Goal: Book appointment/travel/reservation

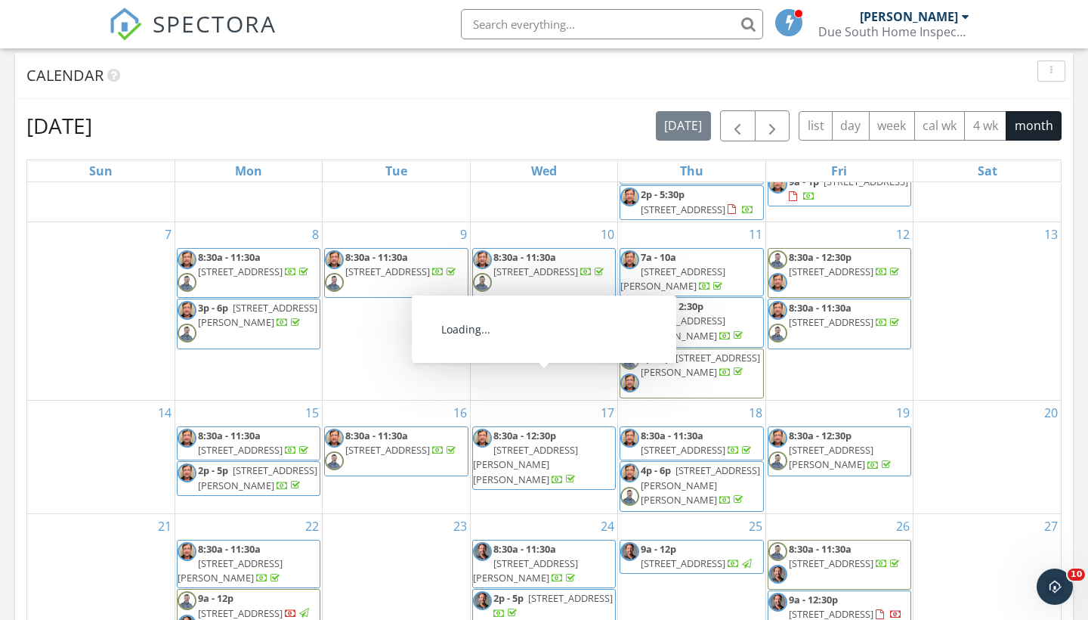
scroll to position [606, 0]
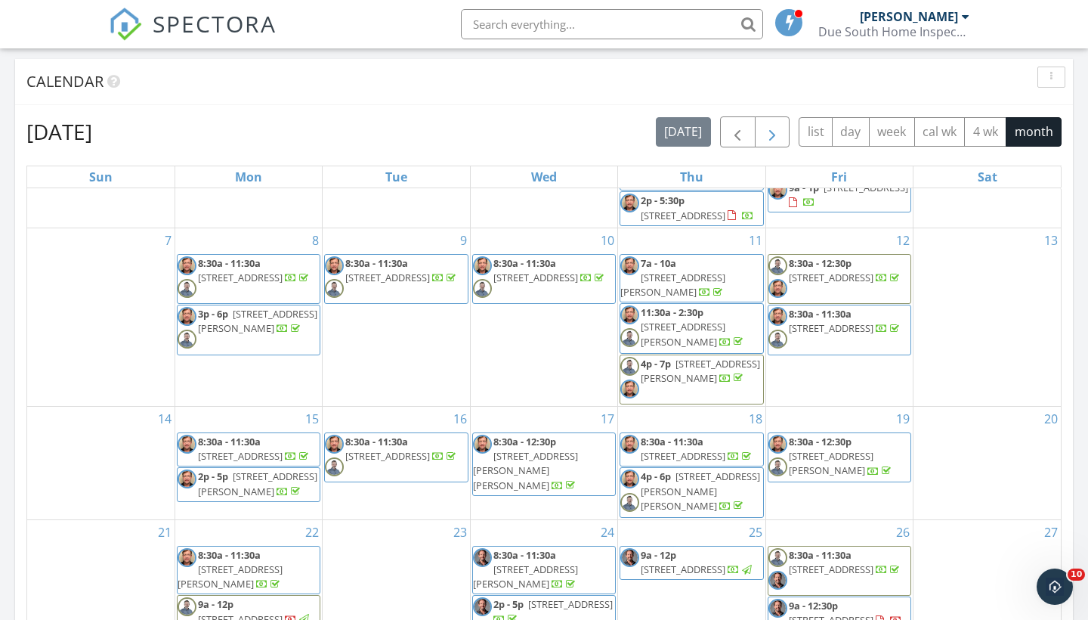
click at [771, 132] on span "button" at bounding box center [772, 132] width 18 height 18
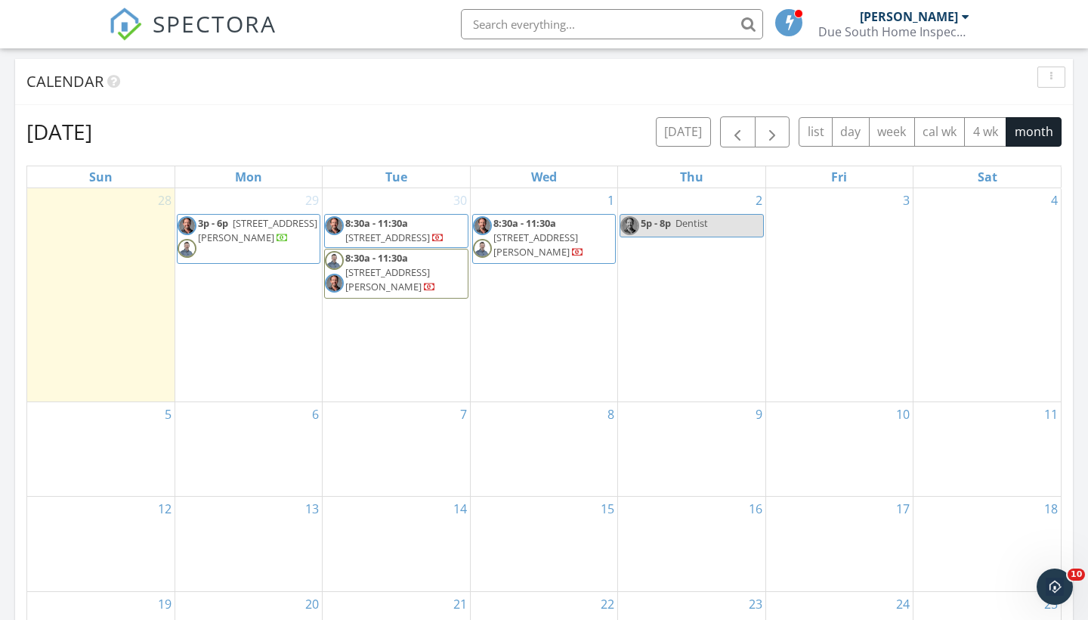
scroll to position [0, 0]
click at [776, 141] on span "button" at bounding box center [772, 132] width 18 height 18
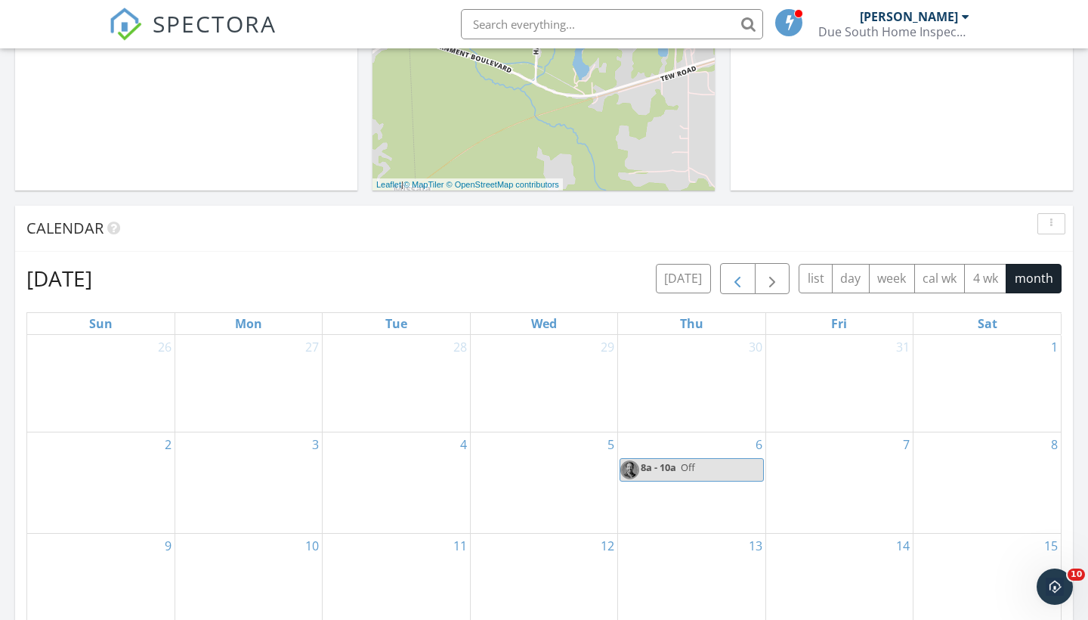
scroll to position [487, 0]
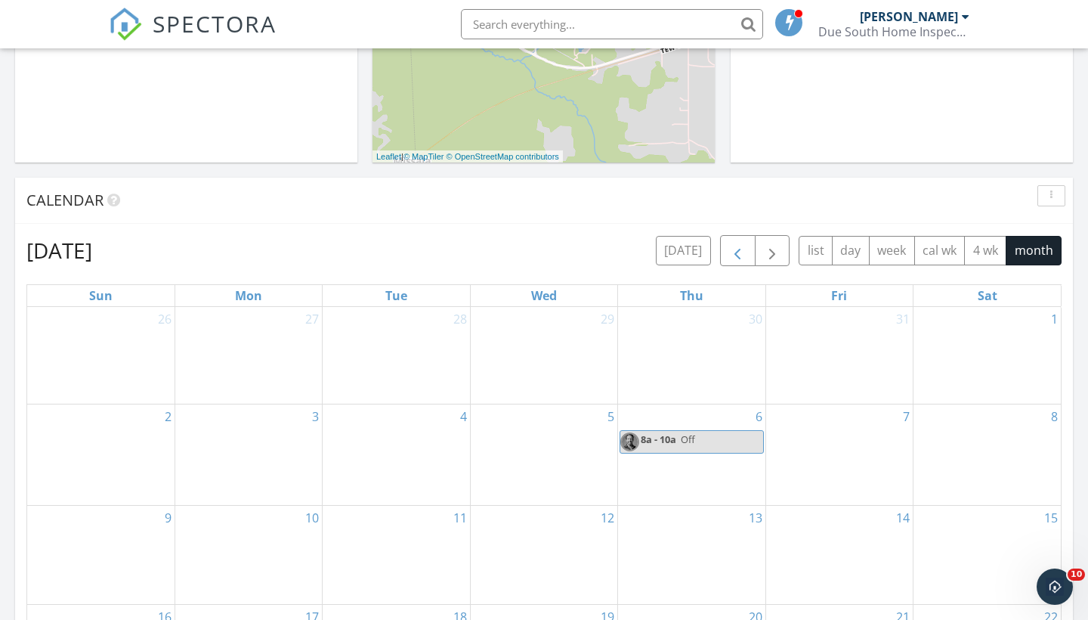
click at [744, 255] on span "button" at bounding box center [737, 251] width 18 height 18
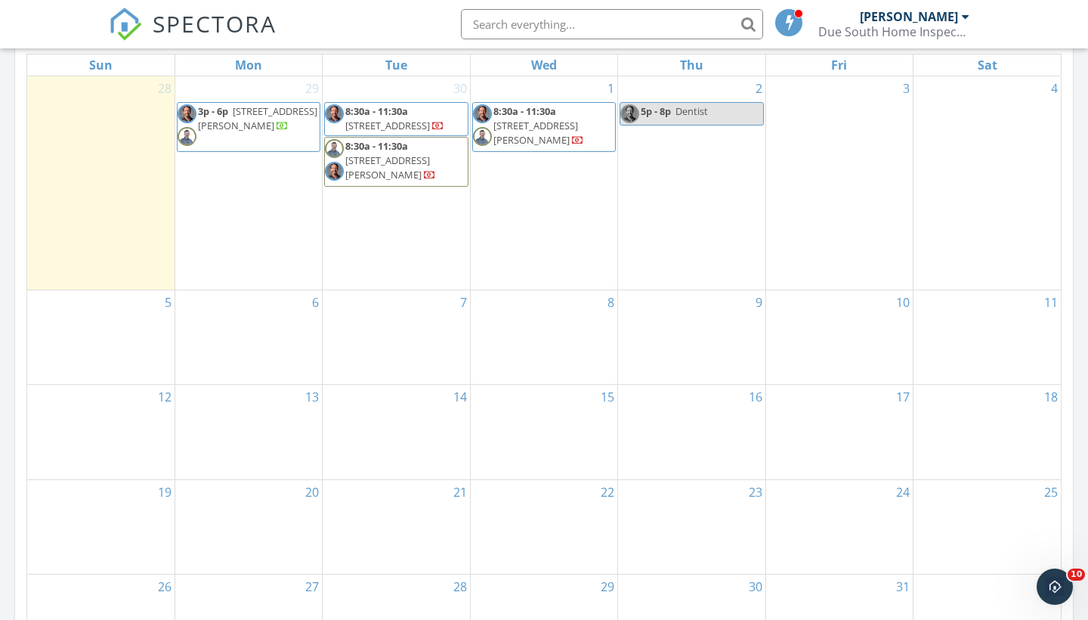
scroll to position [720, 0]
click at [581, 410] on div "15" at bounding box center [544, 429] width 147 height 94
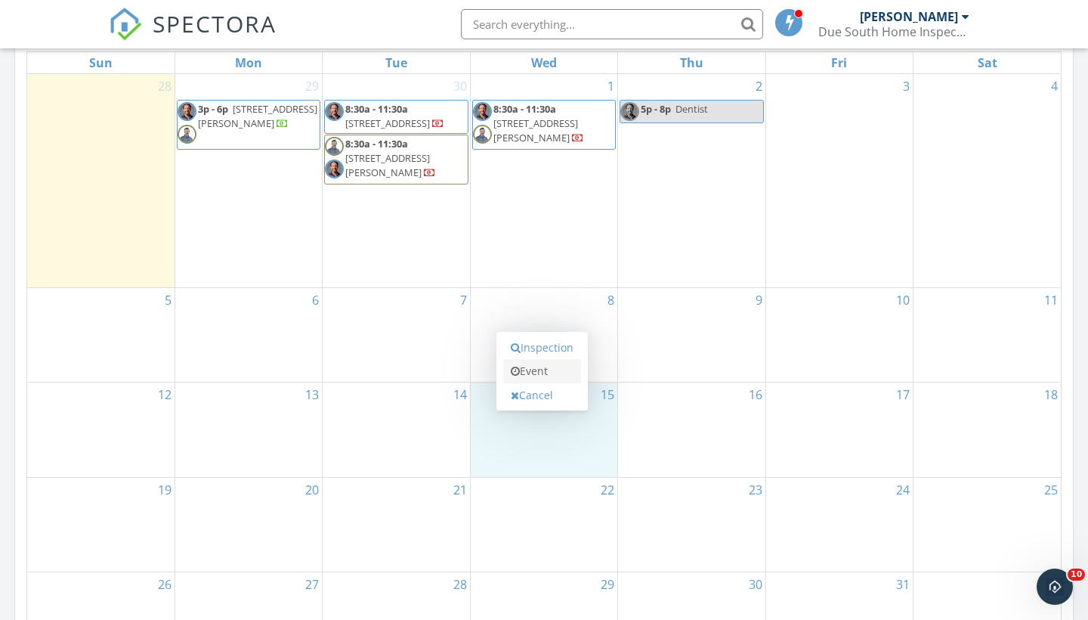
click at [567, 377] on link "Event" at bounding box center [542, 371] width 78 height 24
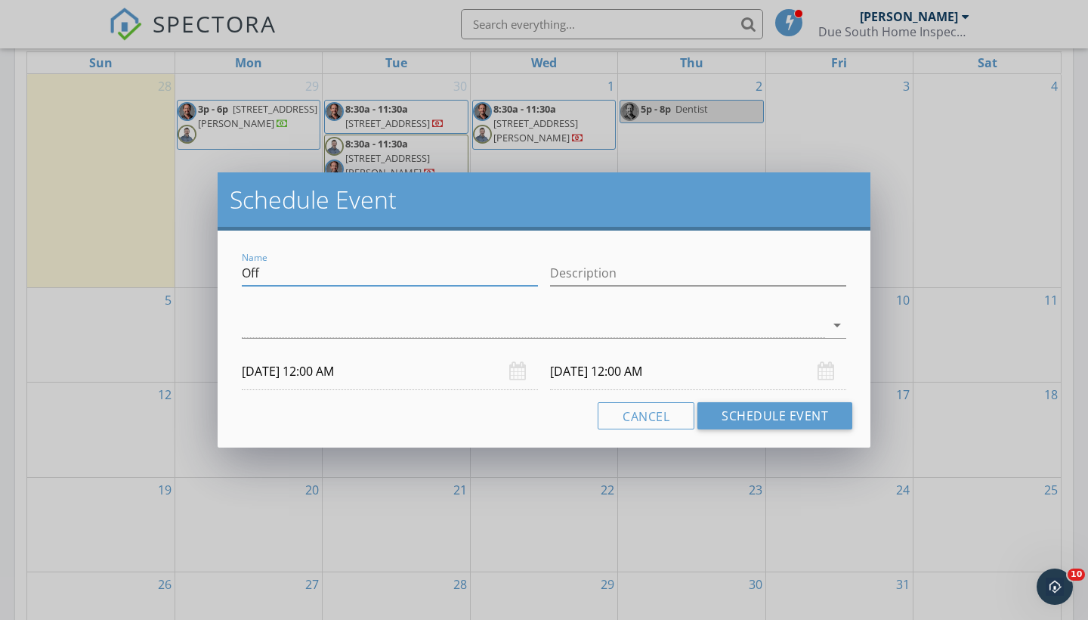
drag, startPoint x: 305, startPoint y: 277, endPoint x: 158, endPoint y: 267, distance: 147.6
click at [158, 267] on div "Schedule Event Name Off Description arrow_drop_down [DATE] 12:00 AM [DATE] 12:0…" at bounding box center [544, 310] width 1088 height 620
type input "Internachi Conference"
click at [577, 373] on input "[DATE] 12:00 AM" at bounding box center [698, 371] width 296 height 37
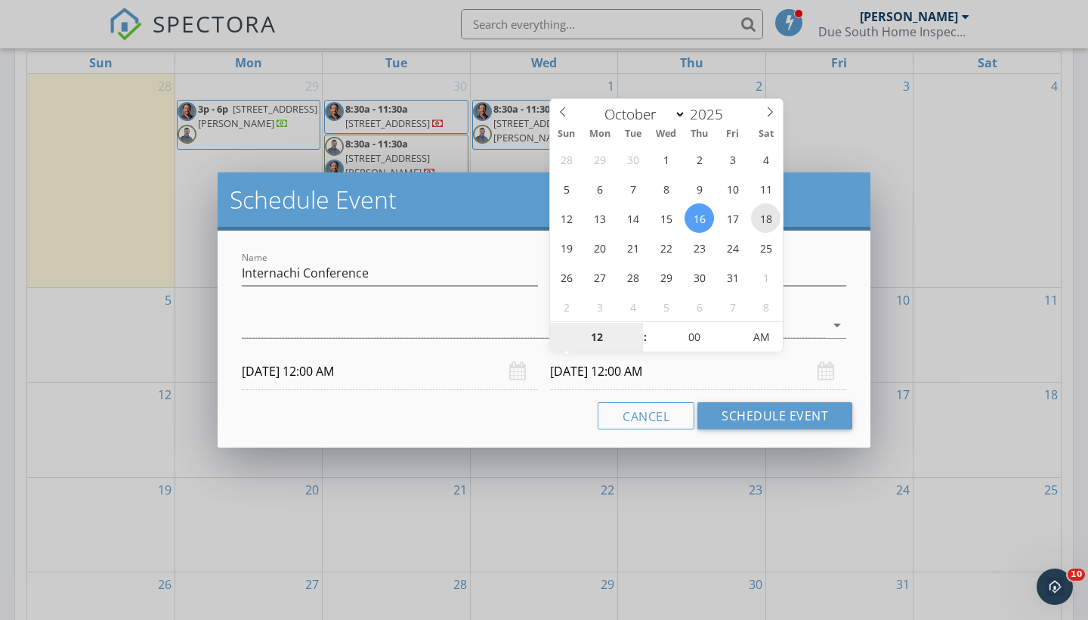
type input "[DATE] 12:00 AM"
type input "01"
type input "[DATE] 1:00 AM"
click at [642, 326] on span at bounding box center [637, 329] width 11 height 15
type input "02"
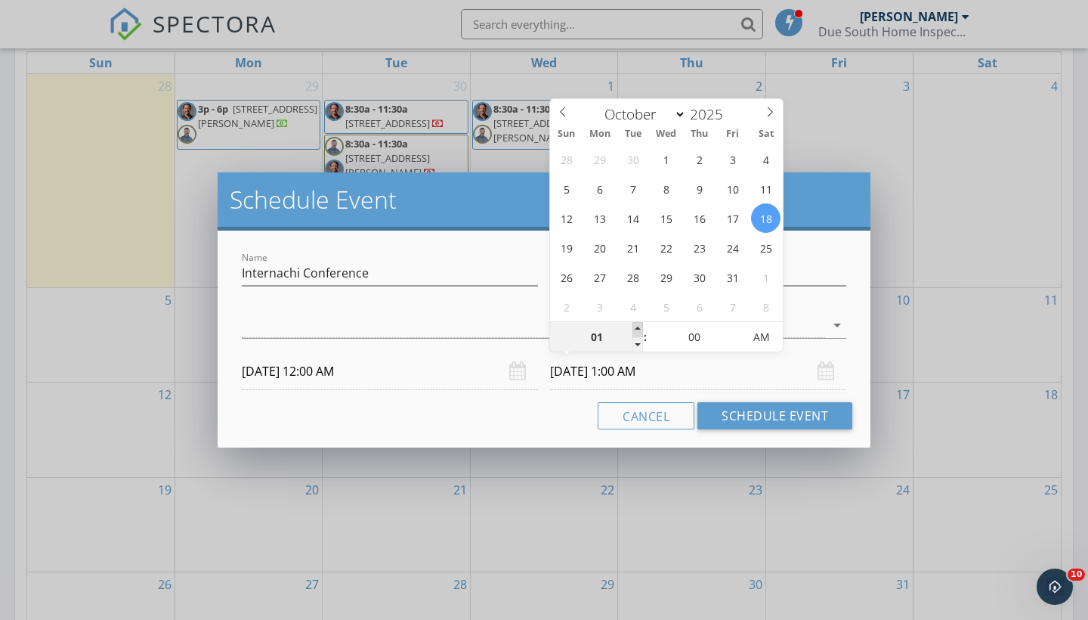
type input "[DATE] 2:00 AM"
click at [642, 326] on span at bounding box center [637, 329] width 11 height 15
type input "03"
type input "[DATE] 3:00 AM"
click at [642, 326] on span at bounding box center [637, 329] width 11 height 15
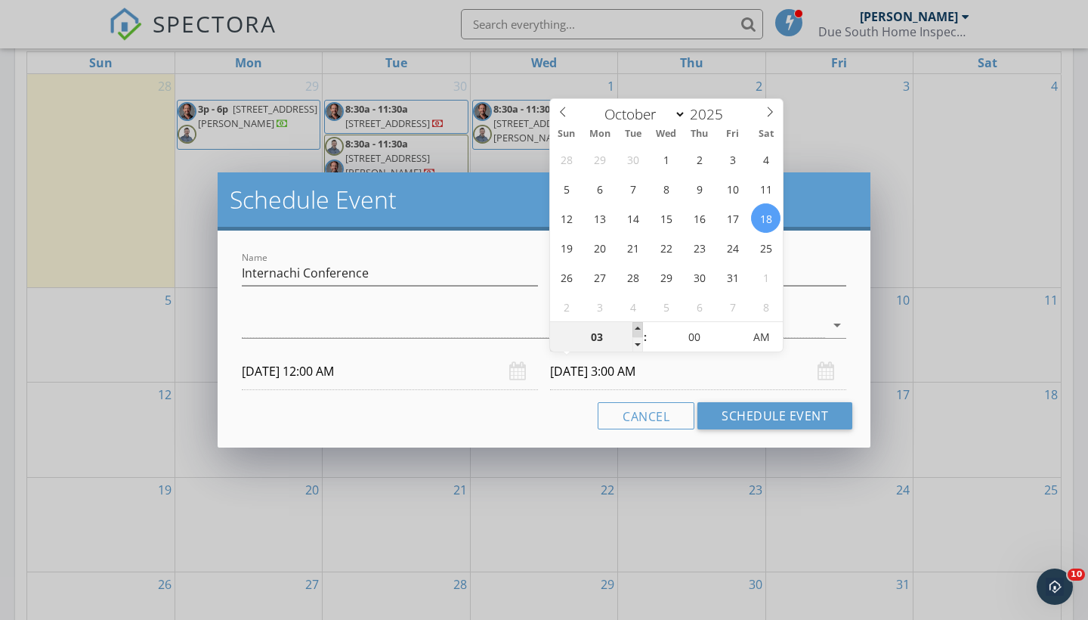
type input "04"
type input "[DATE] 4:00 AM"
click at [642, 326] on span at bounding box center [637, 329] width 11 height 15
type input "05"
type input "[DATE] 5:00 AM"
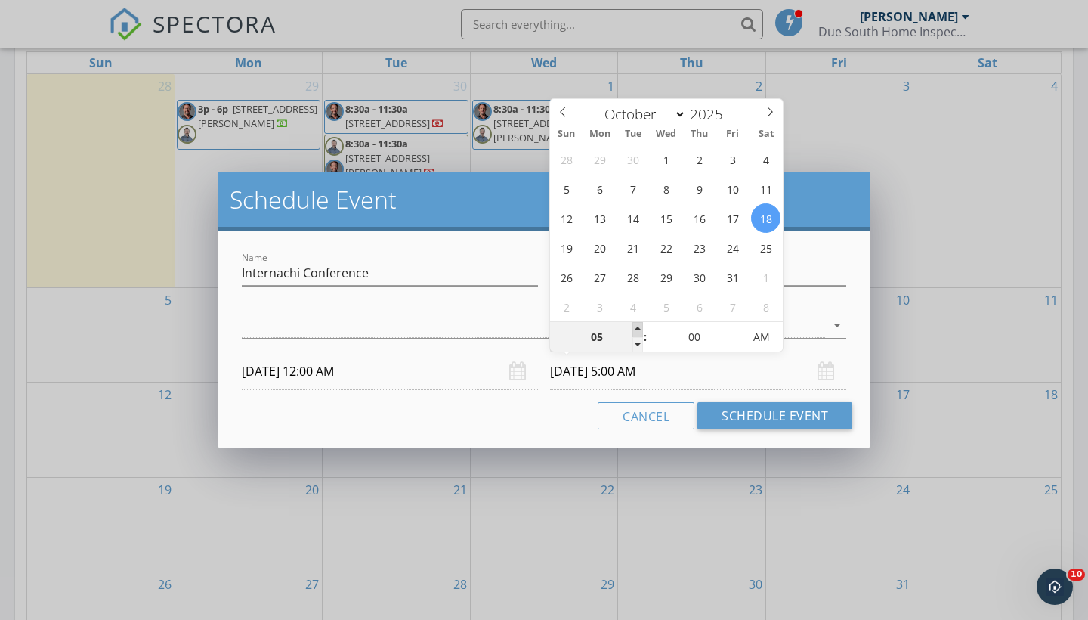
click at [642, 326] on span at bounding box center [637, 329] width 11 height 15
type input "06"
type input "[DATE] 6:00 AM"
click at [642, 326] on span at bounding box center [637, 329] width 11 height 15
type input "05"
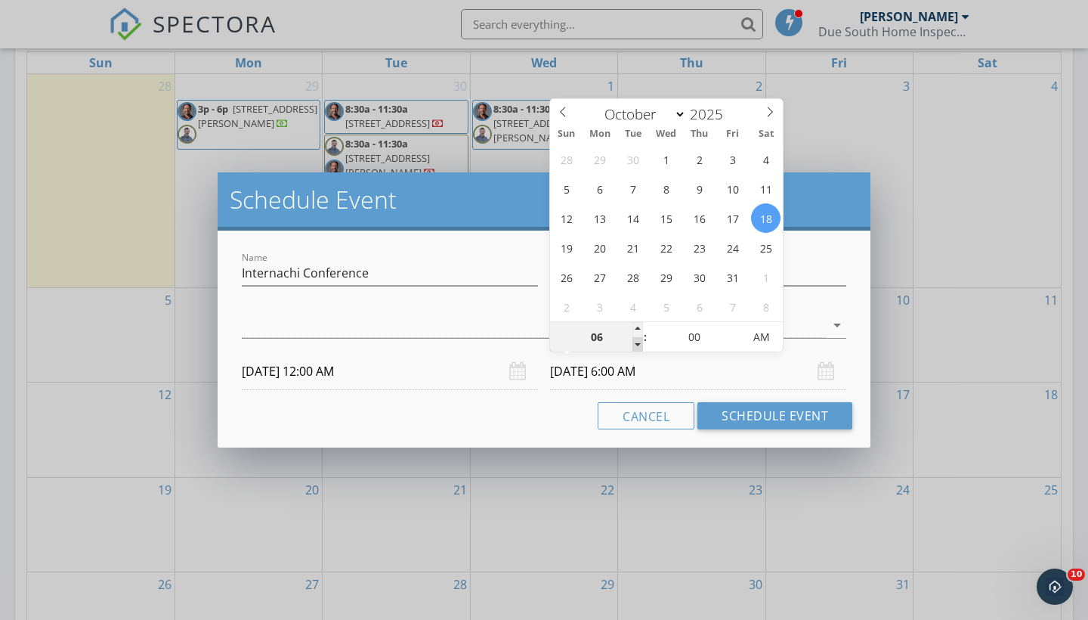
type input "[DATE] 5:00 AM"
click at [639, 344] on span at bounding box center [637, 344] width 11 height 15
click at [522, 405] on div "Cancel Schedule Event" at bounding box center [544, 415] width 617 height 27
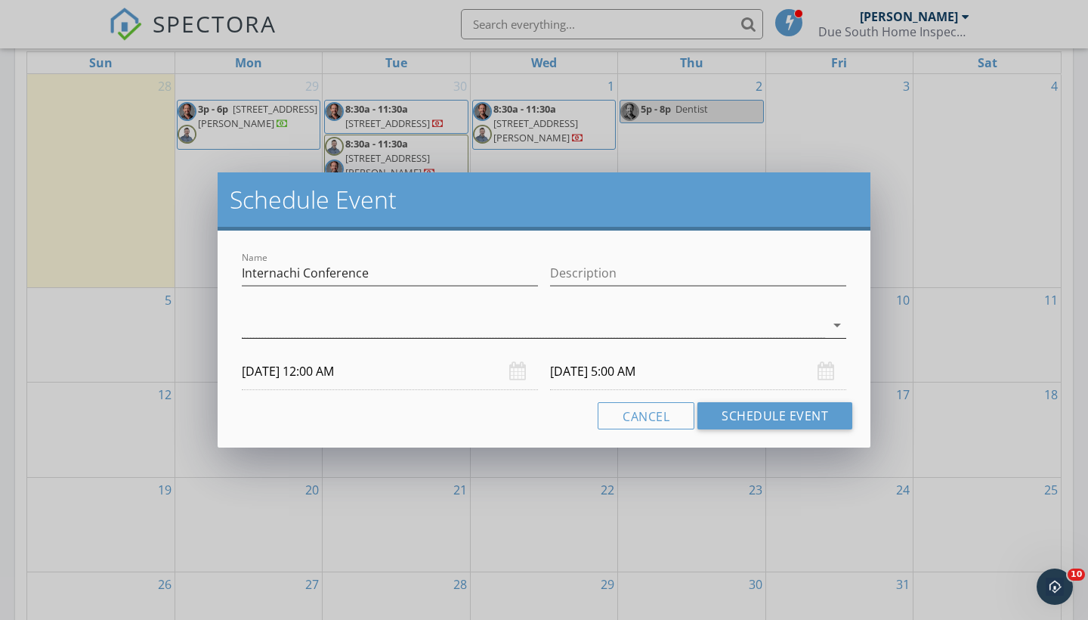
click at [840, 328] on icon "arrow_drop_down" at bounding box center [837, 325] width 18 height 18
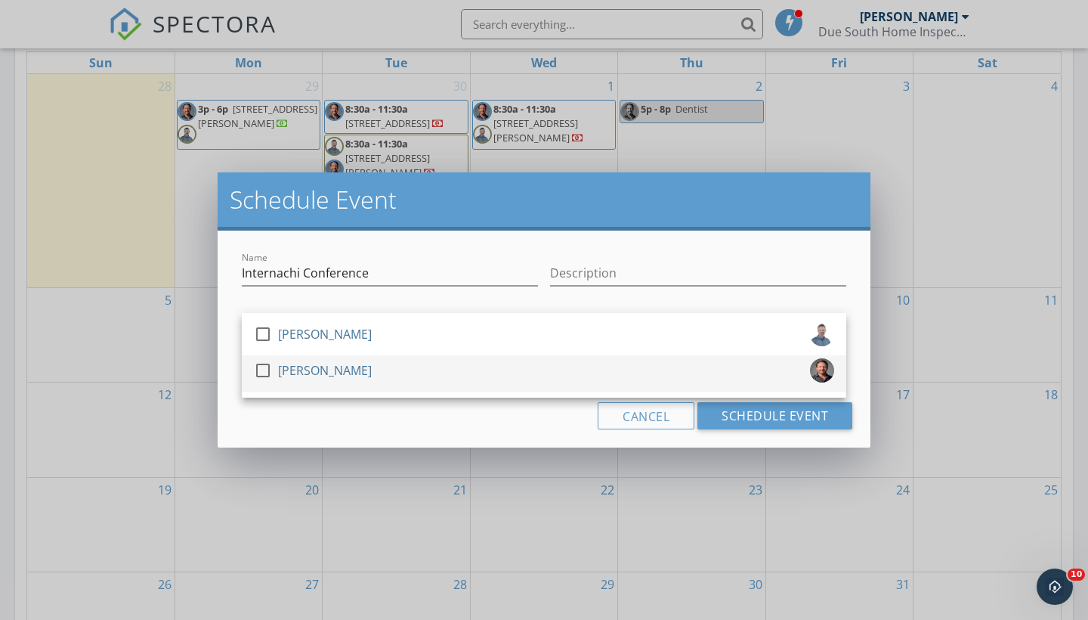
click at [499, 363] on div "check_box_outline_blank [PERSON_NAME]" at bounding box center [544, 373] width 580 height 30
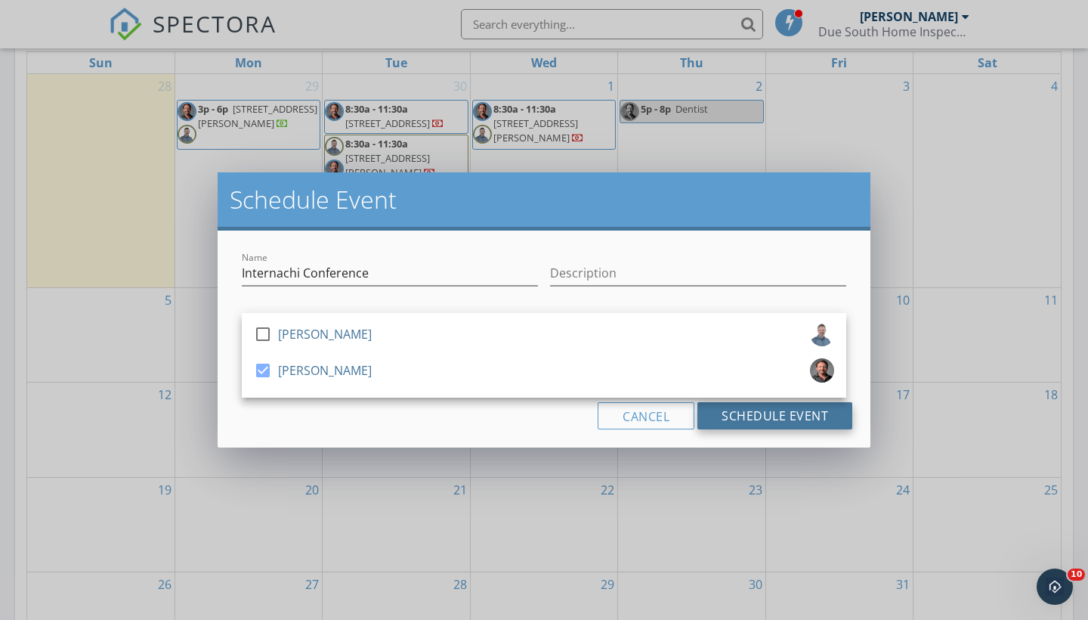
click at [785, 420] on button "Schedule Event" at bounding box center [774, 415] width 155 height 27
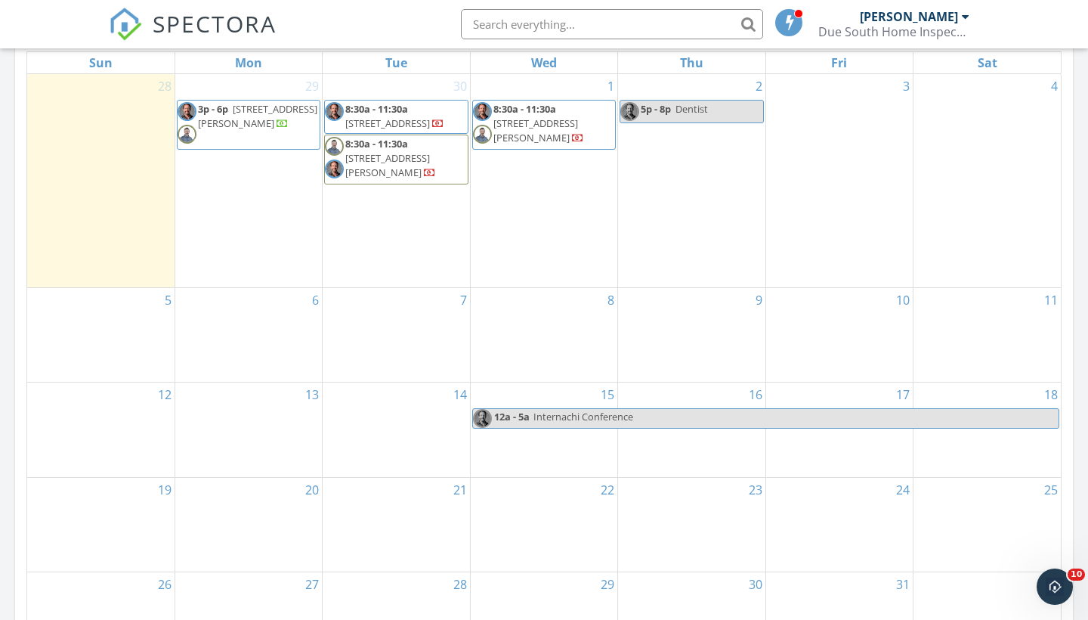
scroll to position [767, 0]
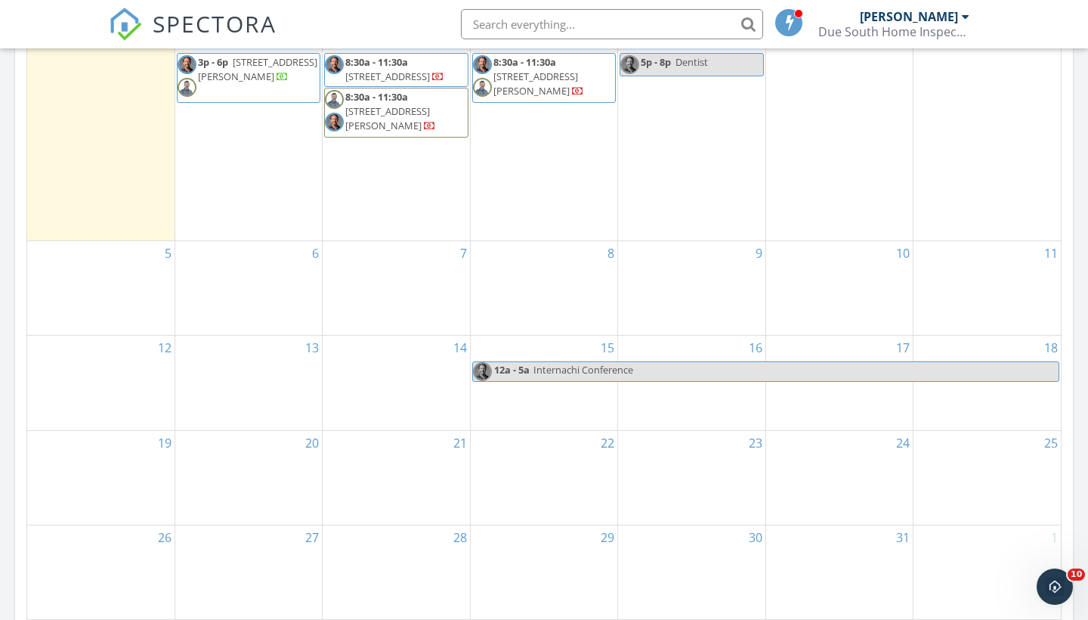
select select "9"
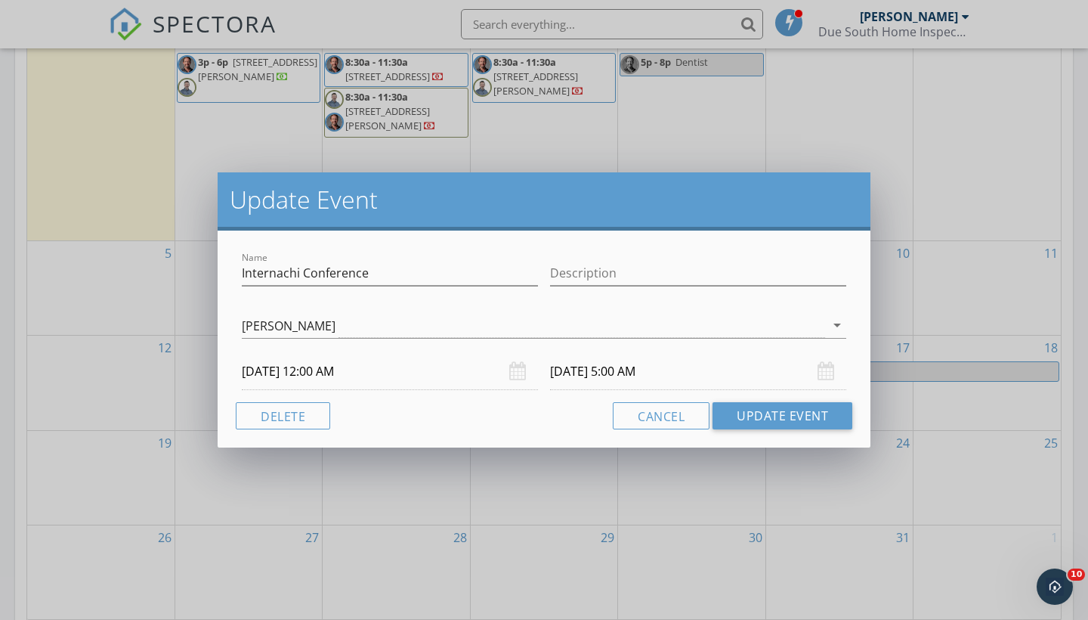
click at [350, 371] on input "[DATE] 12:00 AM" at bounding box center [390, 371] width 296 height 37
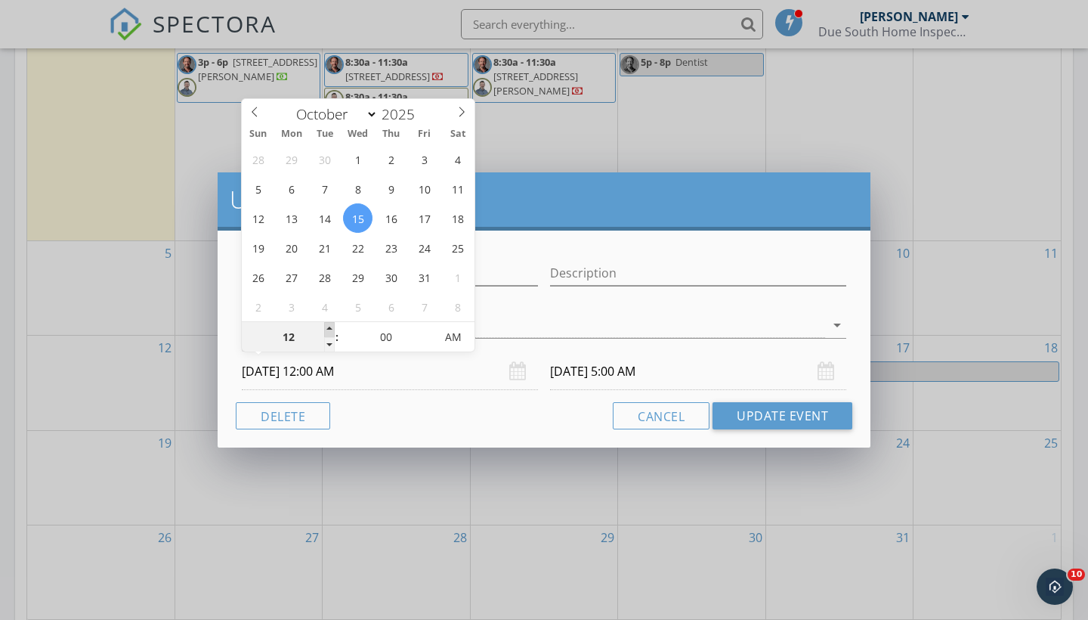
type input "01"
type input "[DATE] 1:00 AM"
click at [326, 328] on span at bounding box center [329, 329] width 11 height 15
type input "02"
type input "[DATE] 2:00 AM"
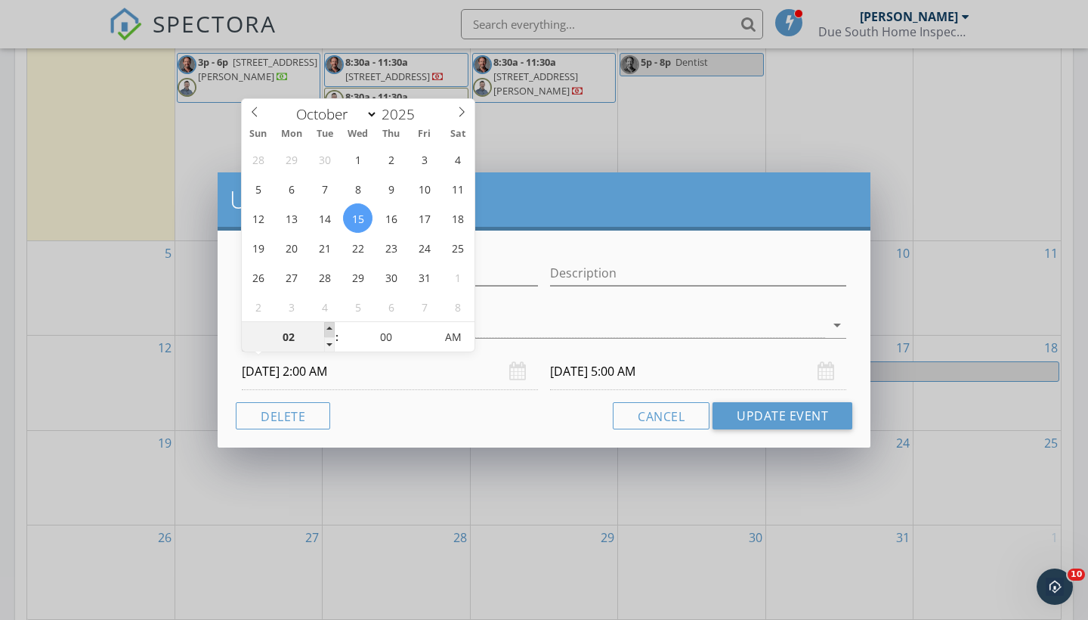
click at [326, 328] on span at bounding box center [329, 329] width 11 height 15
type input "03"
type input "[DATE] 3:00 AM"
click at [326, 328] on span at bounding box center [329, 329] width 11 height 15
type input "04"
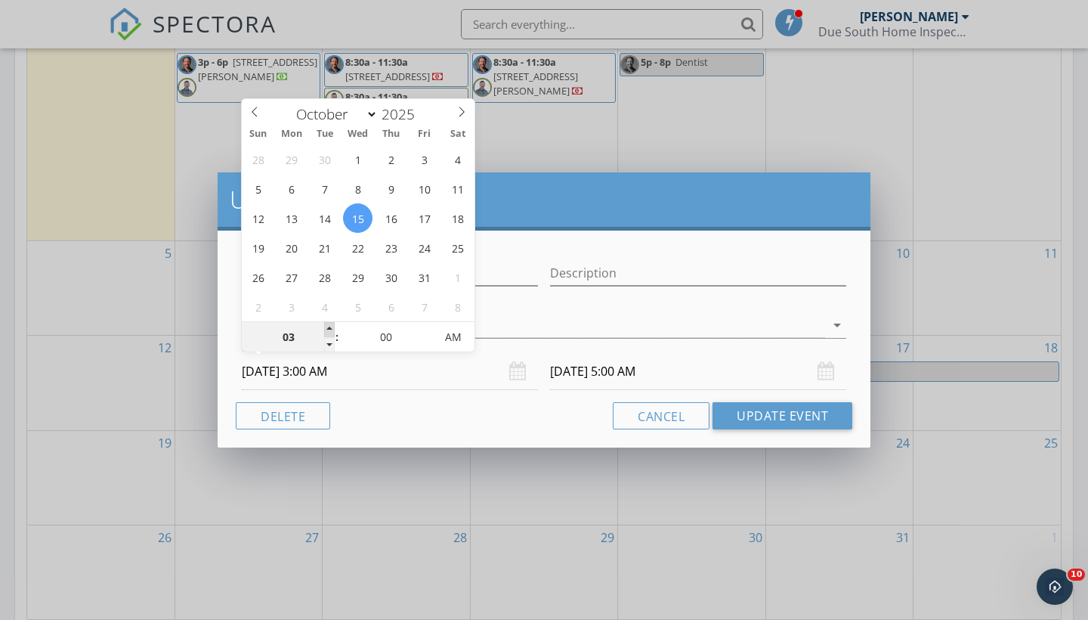
type input "[DATE] 4:00 AM"
click at [326, 328] on span at bounding box center [329, 329] width 11 height 15
type input "05"
type input "[DATE] 5:00 AM"
click at [326, 328] on span at bounding box center [329, 329] width 11 height 15
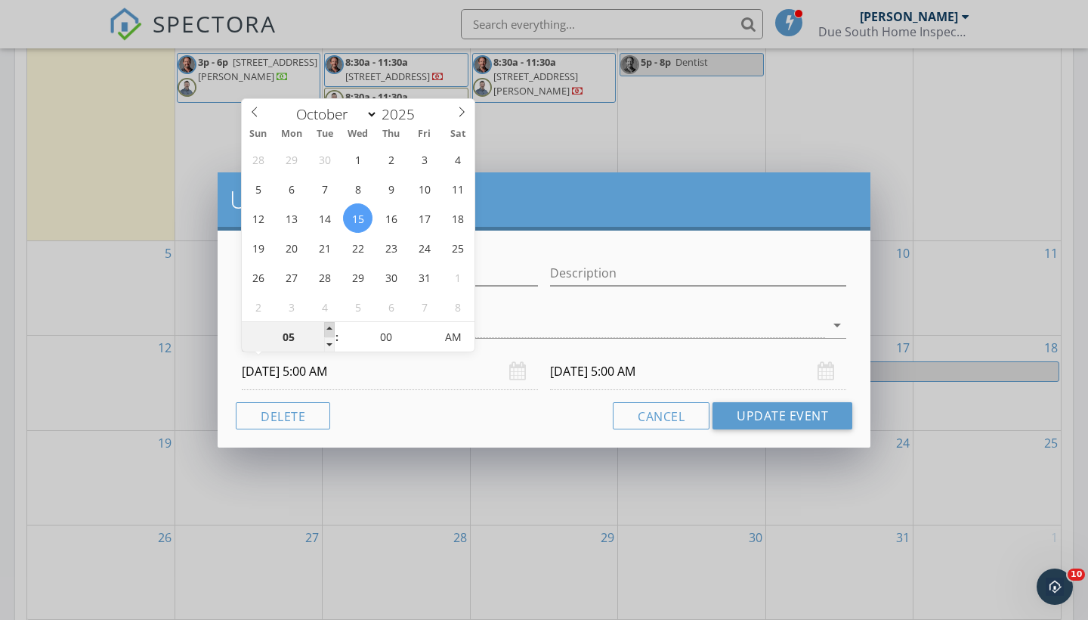
type input "[DATE] 10:00 AM"
type input "06"
type input "[DATE] 6:00 AM"
click at [326, 328] on span at bounding box center [329, 329] width 11 height 15
type input "[DATE] 11:00 AM"
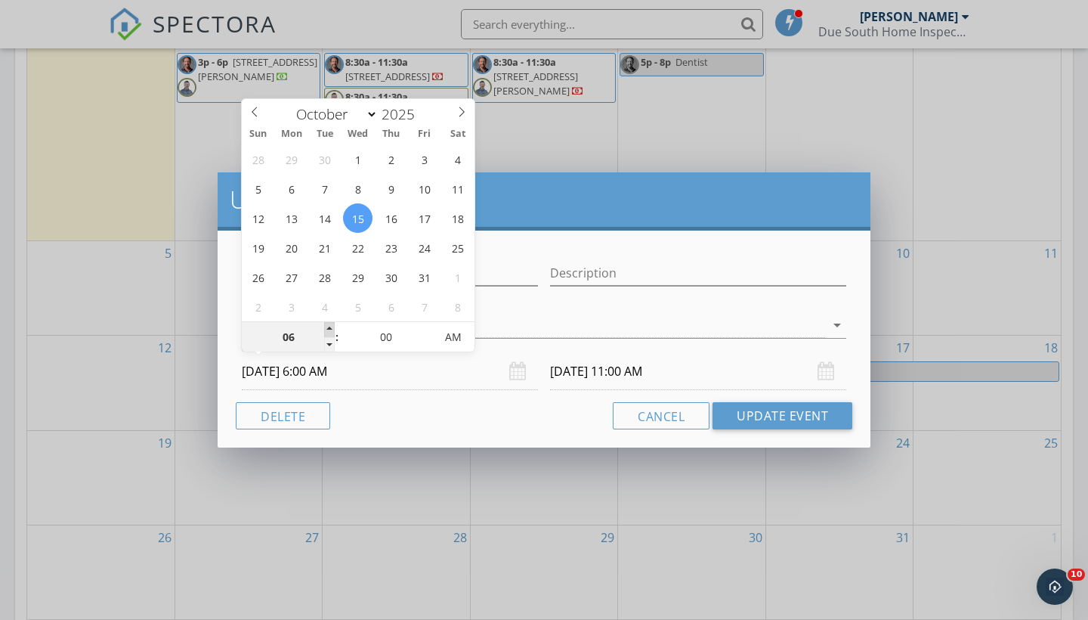
type input "07"
type input "[DATE] 7:00 AM"
click at [326, 328] on span at bounding box center [329, 329] width 11 height 15
type input "[DATE] 12:00 PM"
type input "08"
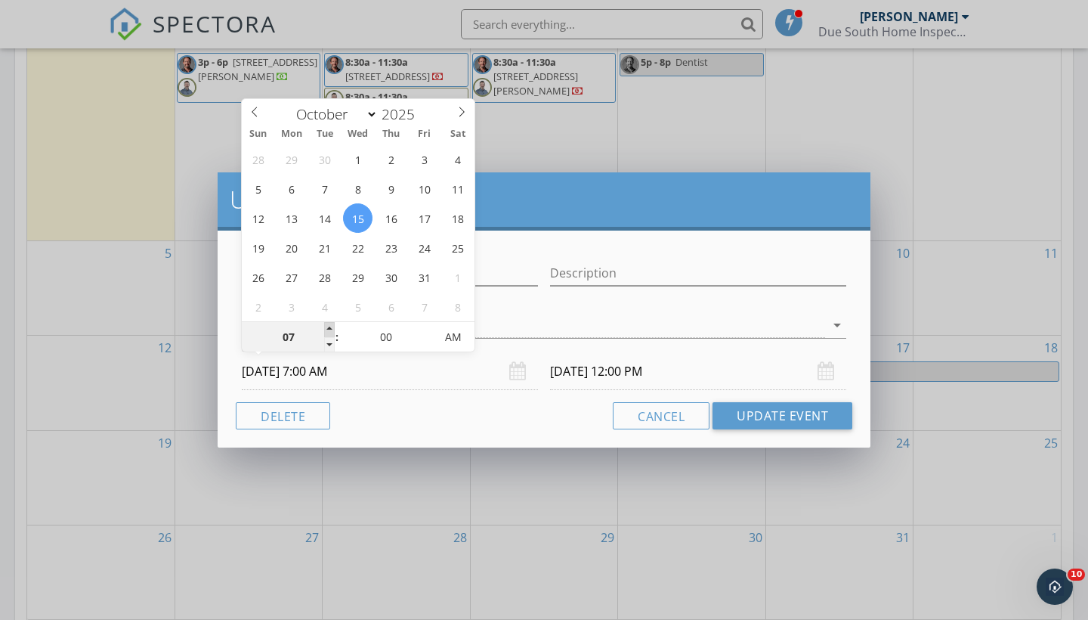
type input "[DATE] 8:00 AM"
click at [326, 328] on span at bounding box center [329, 329] width 11 height 15
type input "[DATE] 1:00 PM"
click at [760, 413] on button "Update Event" at bounding box center [783, 415] width 140 height 27
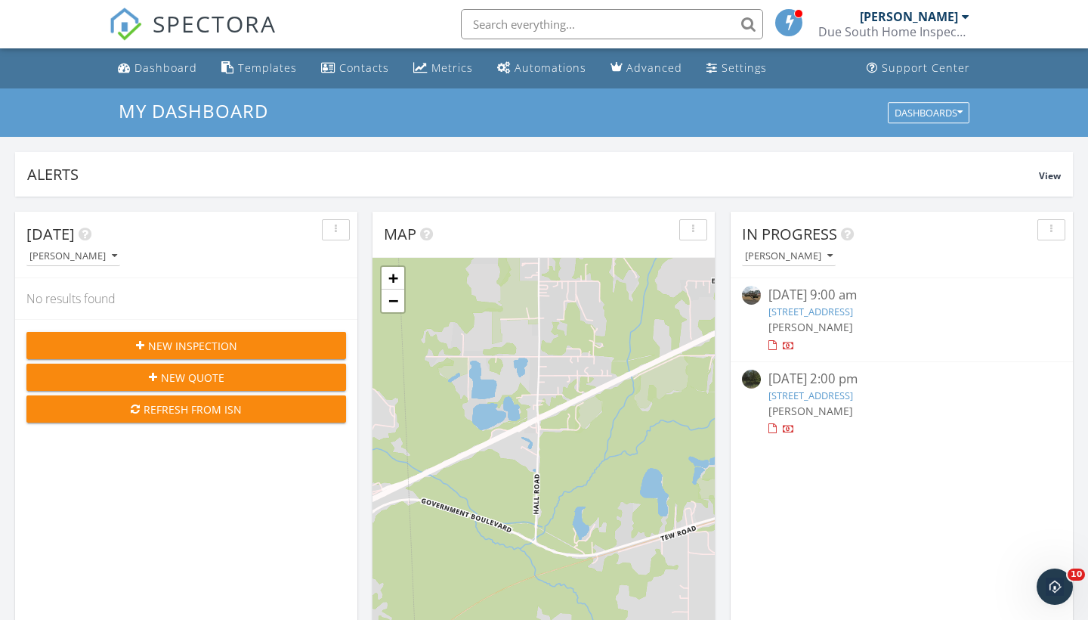
scroll to position [0, 0]
click at [215, 408] on div "Refresh from ISN" at bounding box center [186, 409] width 295 height 16
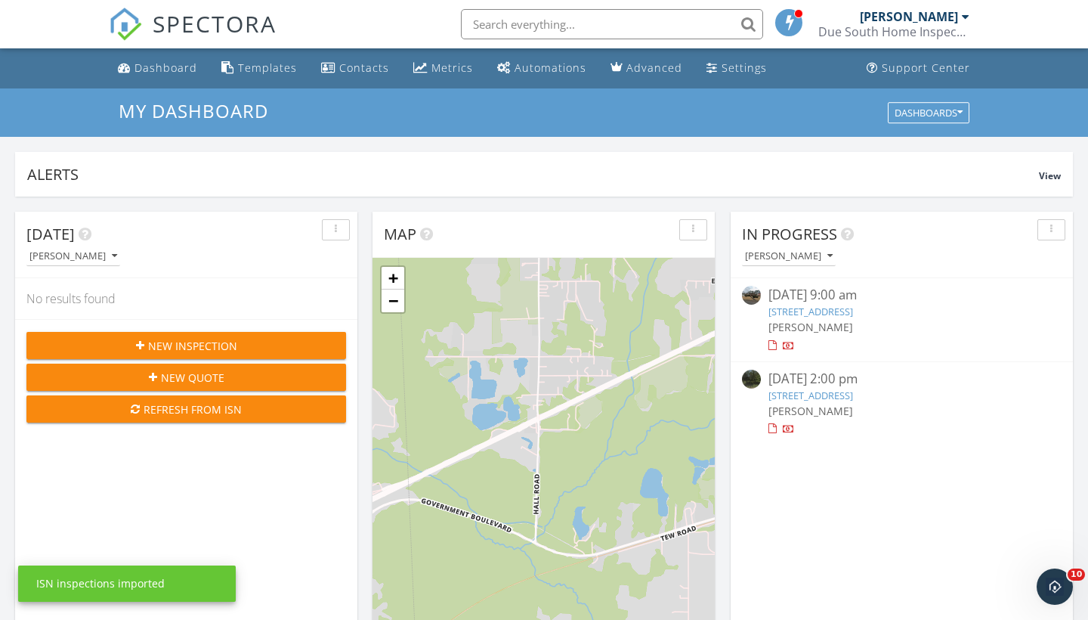
click at [134, 35] on img at bounding box center [125, 24] width 33 height 33
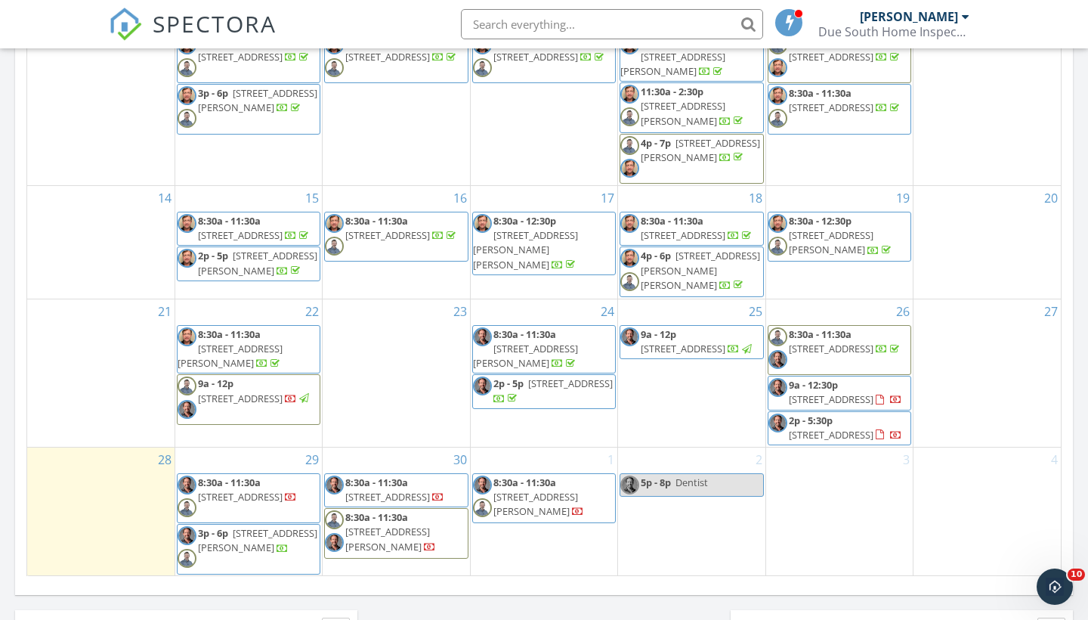
scroll to position [144, 0]
